Goal: Task Accomplishment & Management: Use online tool/utility

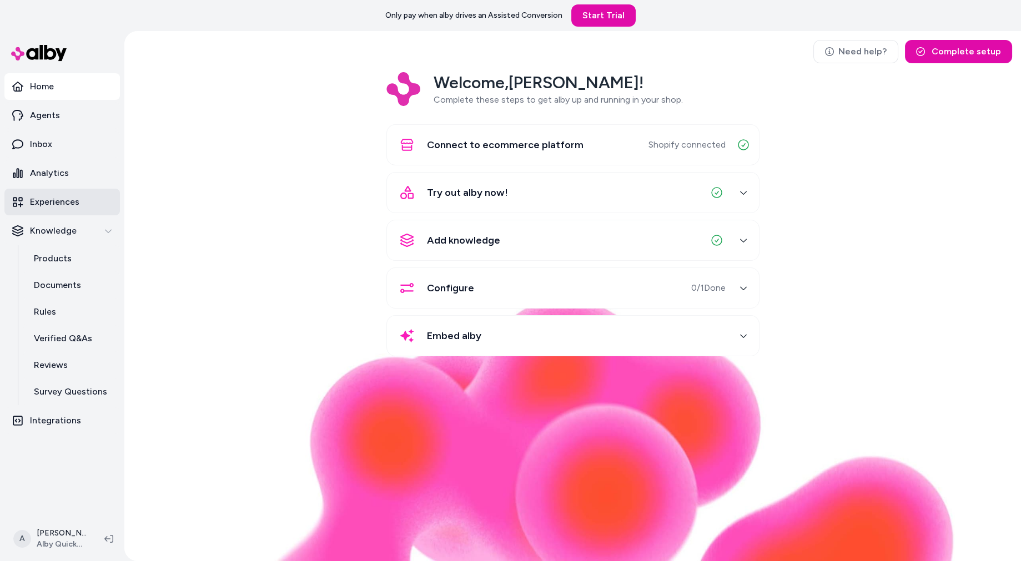
click at [64, 205] on p "Experiences" at bounding box center [54, 201] width 49 height 13
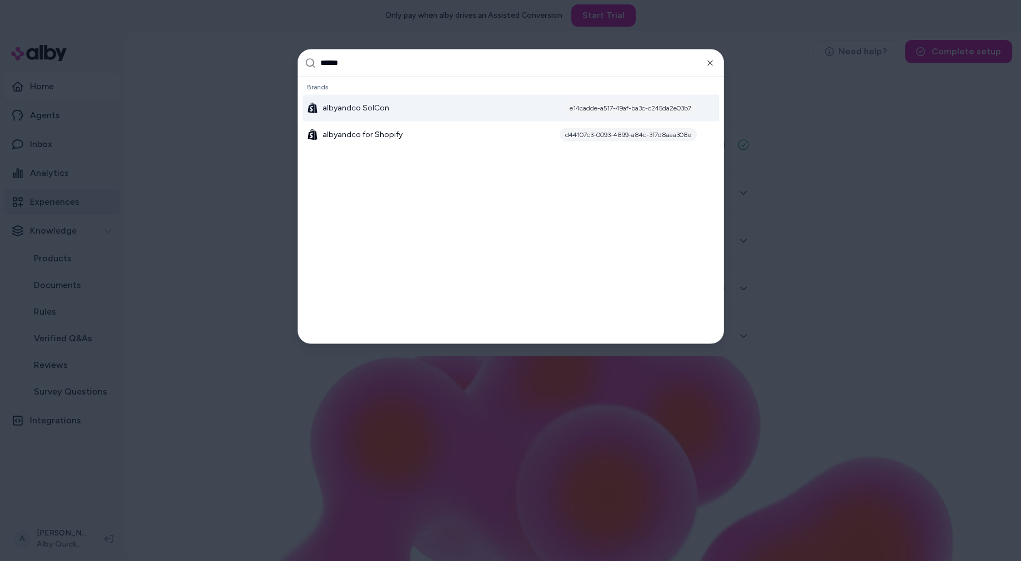
type input "*******"
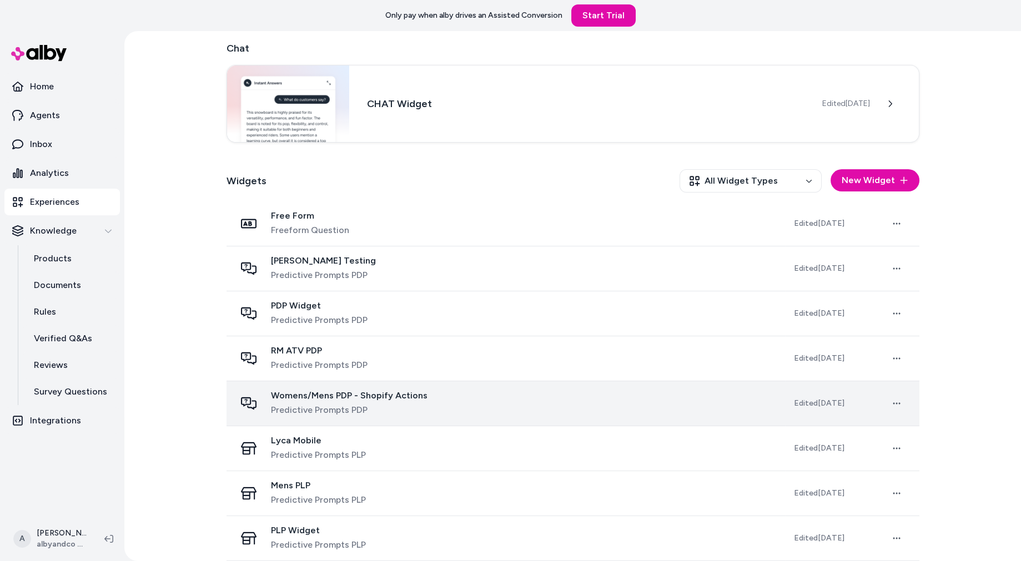
scroll to position [37, 0]
click at [403, 394] on span "Womens/Mens PDP - Shopify Actions" at bounding box center [349, 396] width 156 height 11
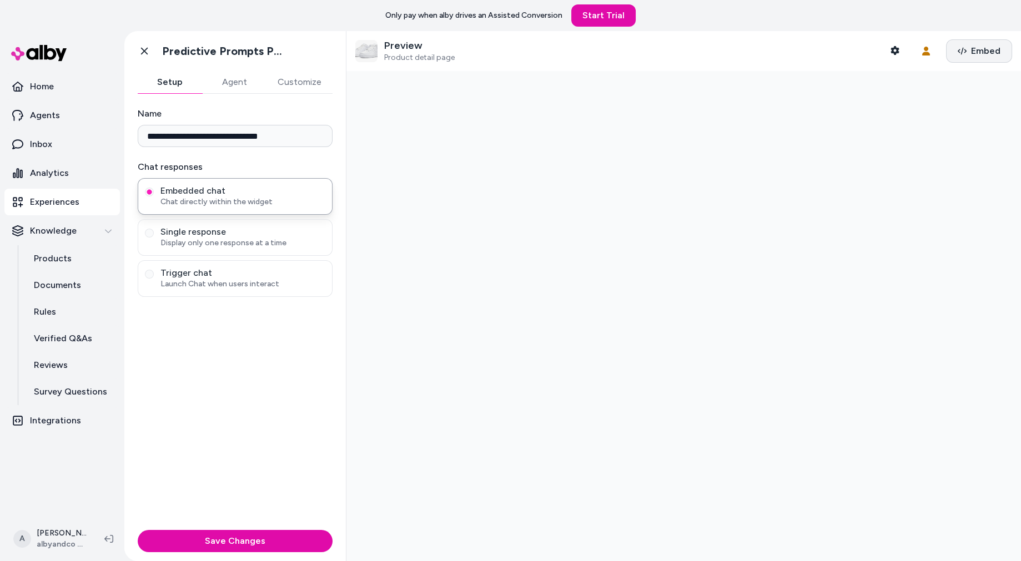
click at [986, 52] on span "Embed" at bounding box center [985, 50] width 29 height 13
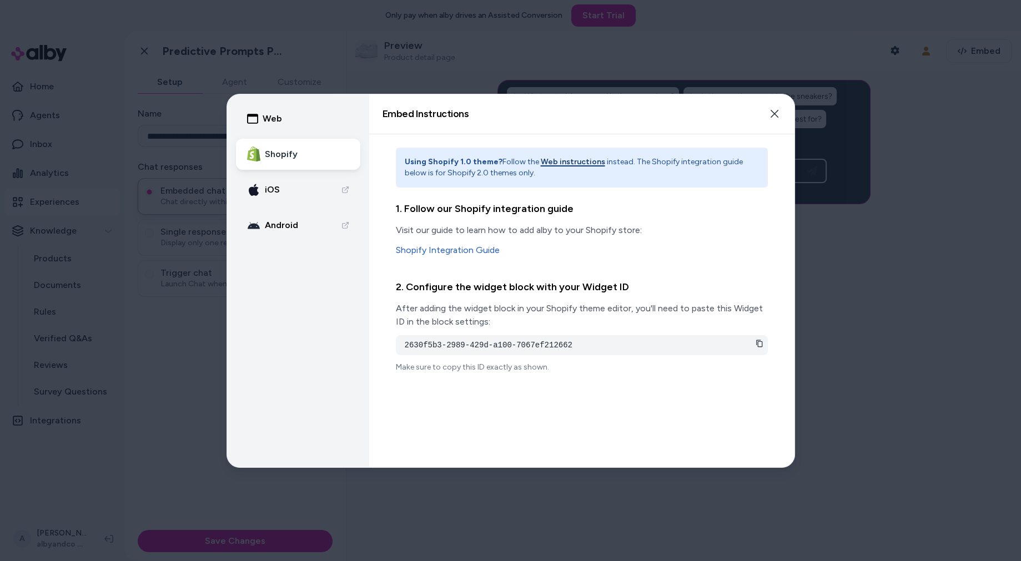
click at [309, 122] on button "Web" at bounding box center [298, 118] width 124 height 31
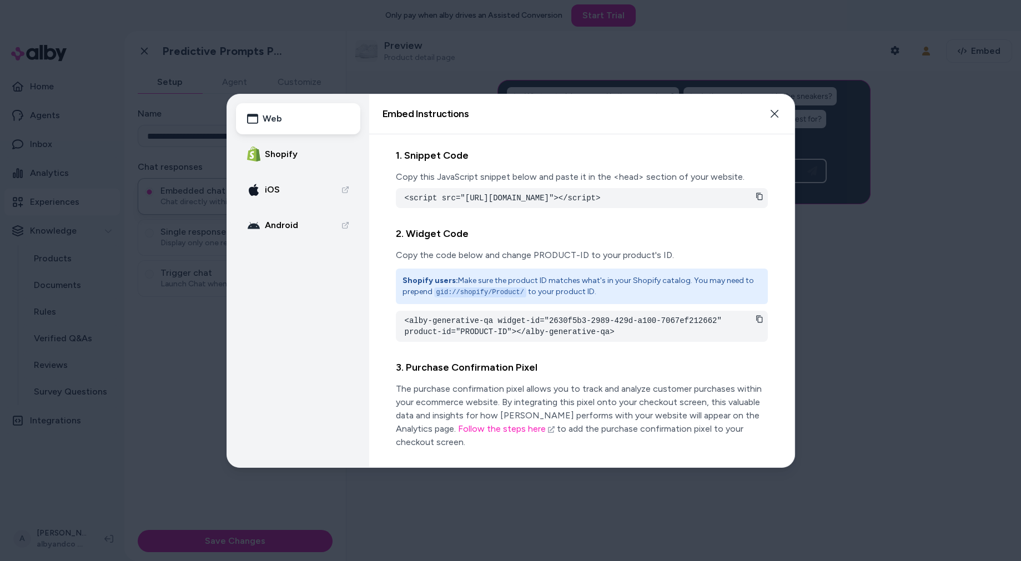
click at [761, 323] on icon at bounding box center [759, 319] width 8 height 8
drag, startPoint x: 435, startPoint y: 305, endPoint x: 522, endPoint y: 306, distance: 87.1
click at [522, 297] on code "gid://shopify/Product/" at bounding box center [480, 292] width 92 height 10
copy code "gid://shopify/Product/"
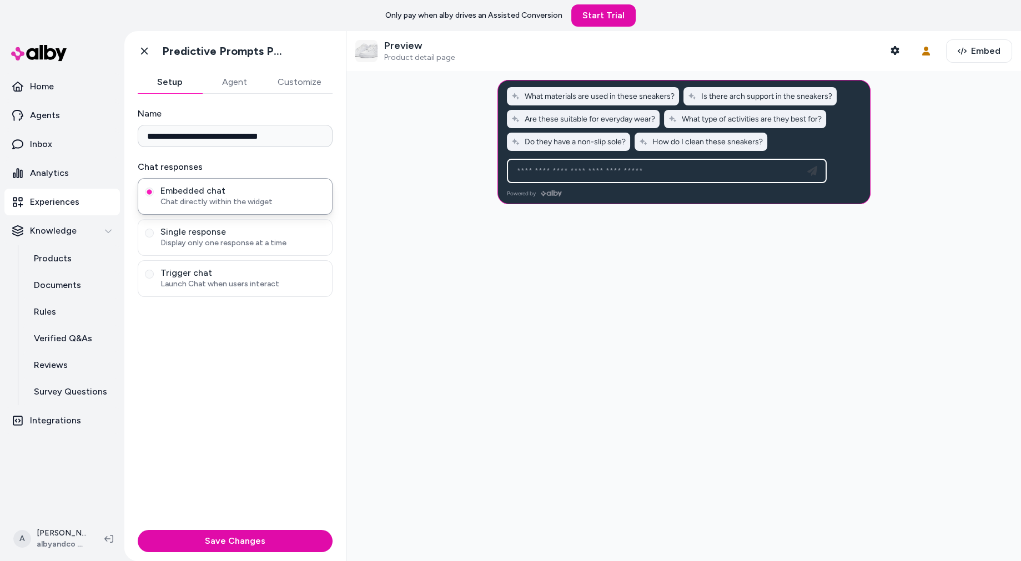
click at [417, 288] on div at bounding box center [683, 316] width 674 height 490
click at [975, 42] on button "Embed" at bounding box center [979, 50] width 66 height 23
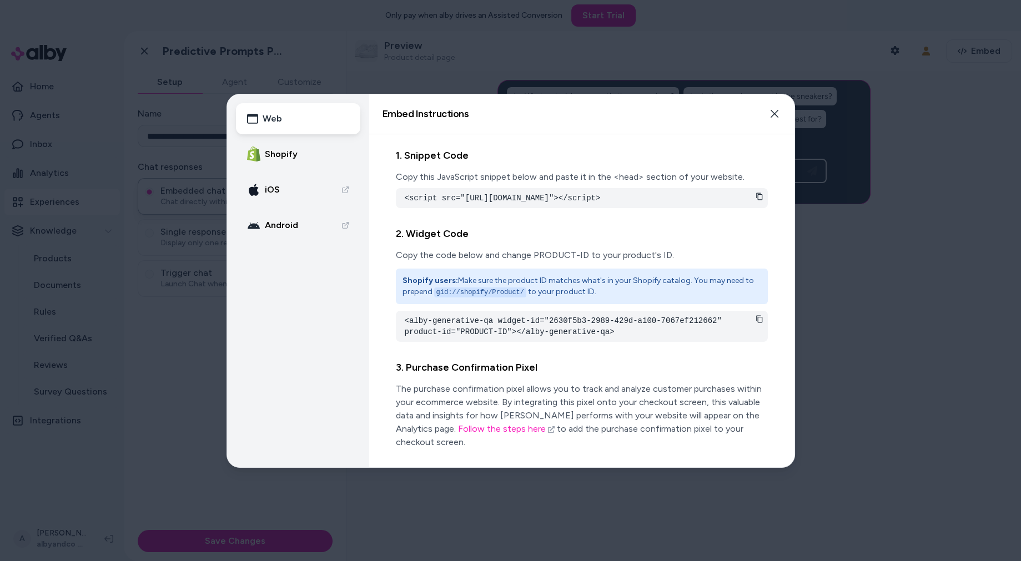
click at [763, 193] on div "<script src="https://cdn.alby.net/apps/launcher/embed.js?brandId=e14cadde-a517-…" at bounding box center [582, 198] width 372 height 20
click at [763, 193] on icon at bounding box center [759, 197] width 8 height 8
